Goal: Task Accomplishment & Management: Manage account settings

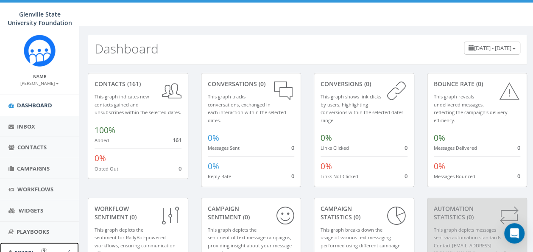
click at [36, 245] on link "Admin" at bounding box center [39, 252] width 79 height 21
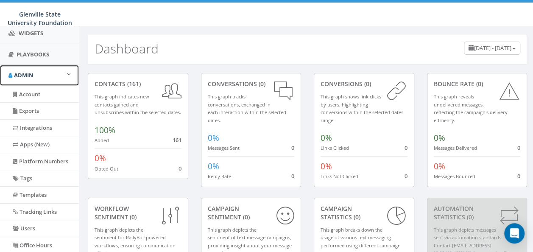
scroll to position [177, 0]
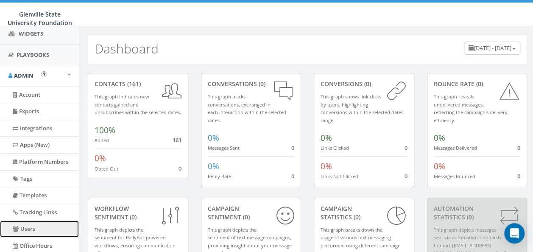
click at [28, 224] on link "Users" at bounding box center [39, 228] width 79 height 17
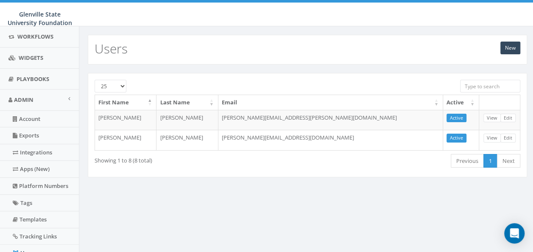
scroll to position [154, 0]
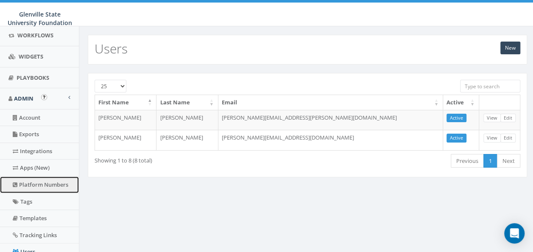
click at [62, 184] on link "Platform Numbers" at bounding box center [39, 184] width 79 height 17
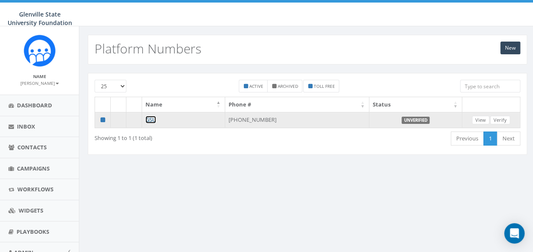
click at [151, 118] on link "GSU" at bounding box center [150, 120] width 11 height 8
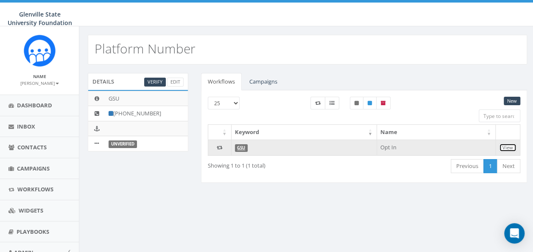
click at [508, 145] on link "View" at bounding box center [507, 147] width 17 height 9
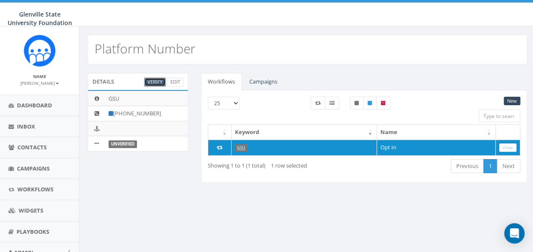
click at [153, 83] on link "Verify" at bounding box center [155, 82] width 22 height 9
click at [174, 82] on link "Edit" at bounding box center [175, 82] width 17 height 9
